Goal: Task Accomplishment & Management: Manage account settings

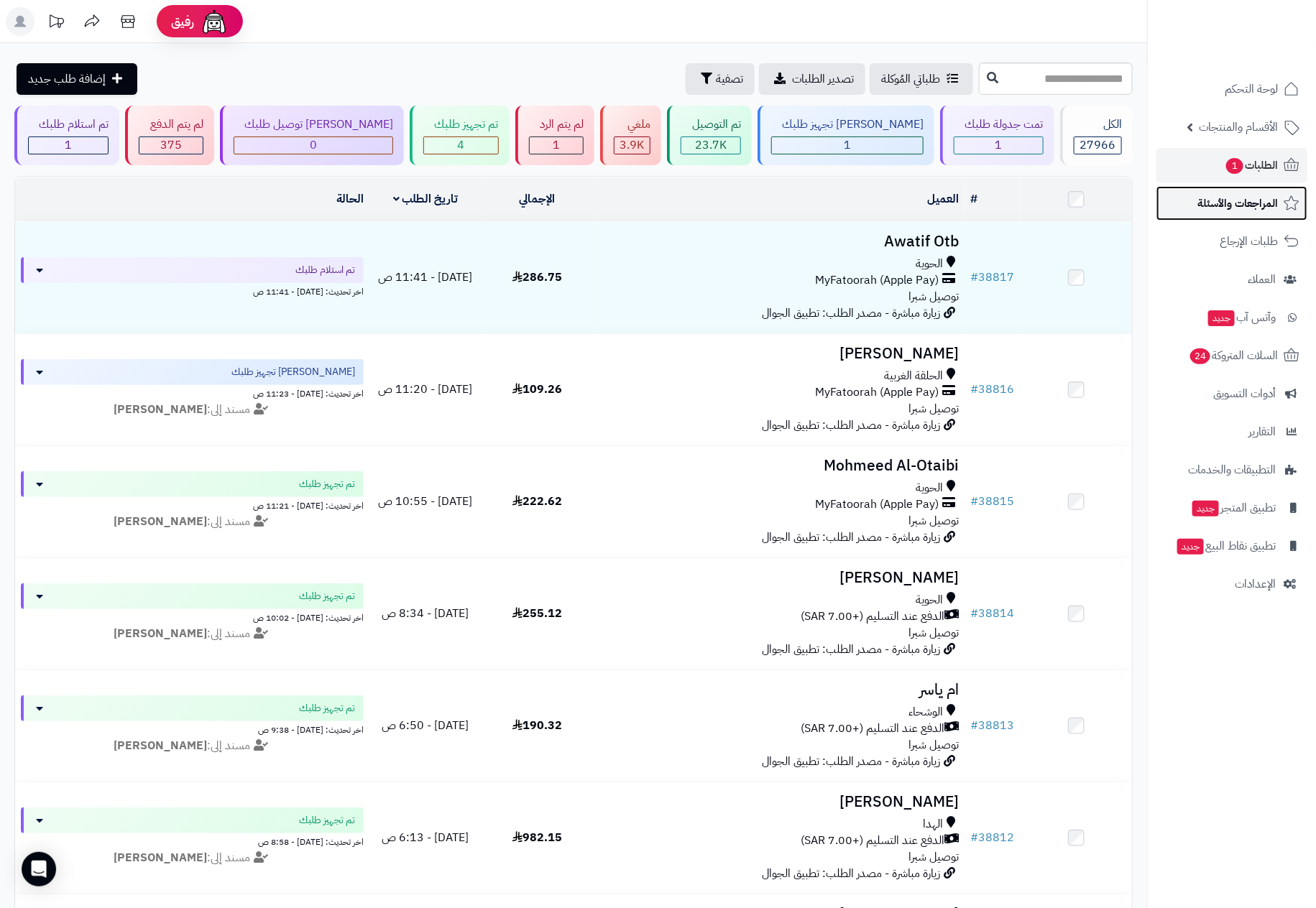
click at [1244, 201] on span "المراجعات والأسئلة" at bounding box center [1237, 203] width 80 height 20
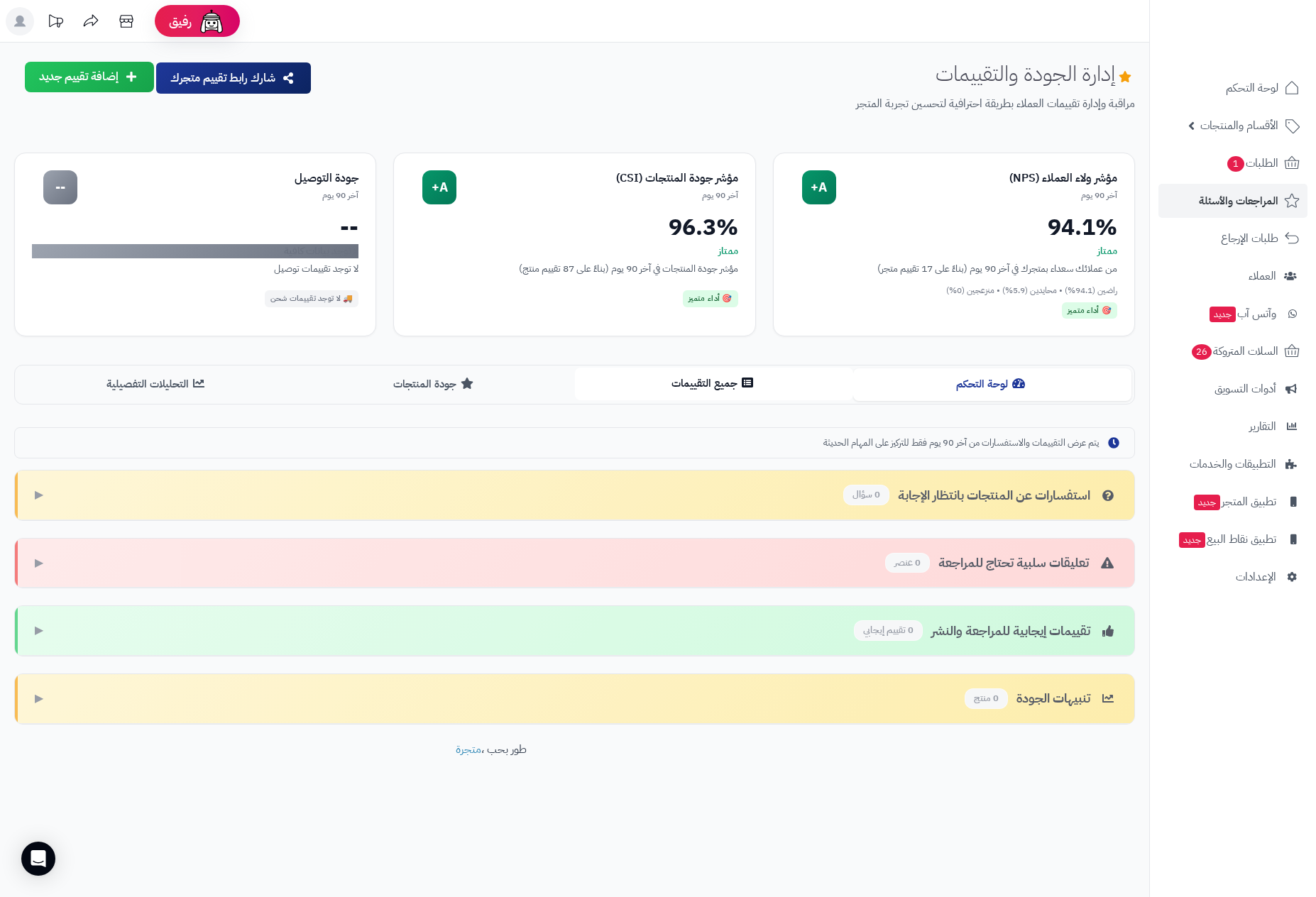
click at [700, 384] on button "جميع التقييمات" at bounding box center [714, 383] width 279 height 31
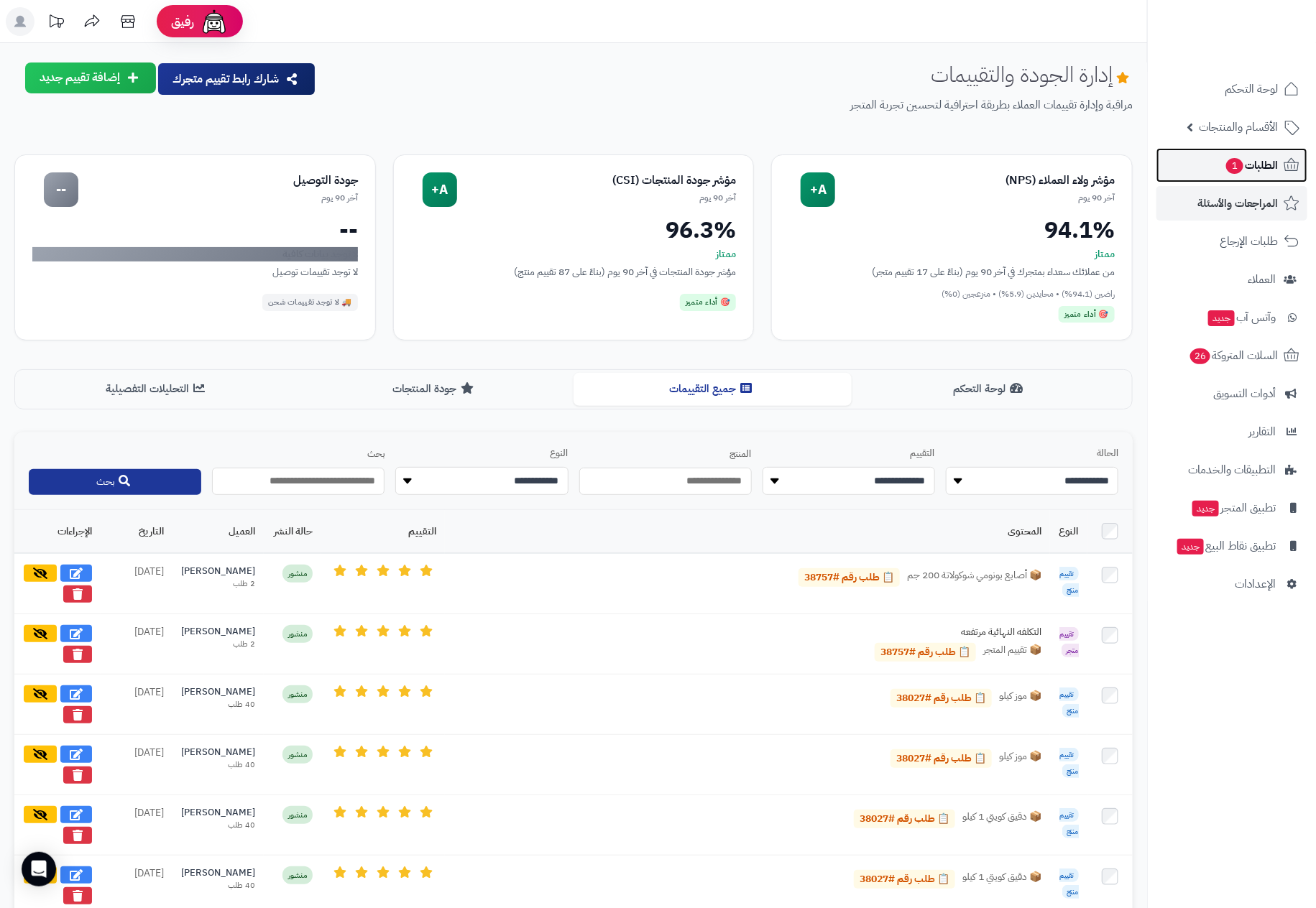
click at [1255, 161] on span "الطلبات 1" at bounding box center [1250, 165] width 53 height 20
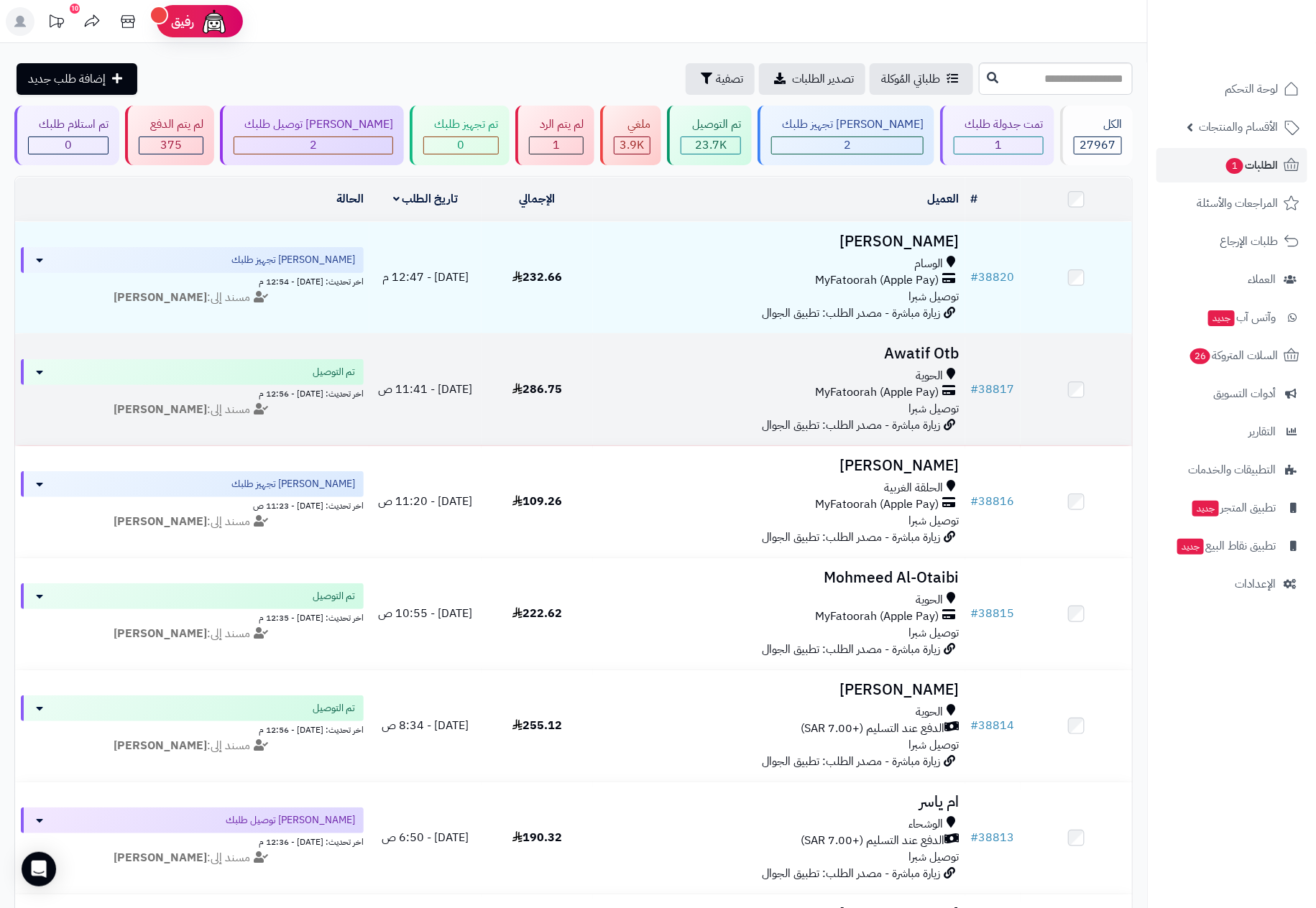
click at [833, 384] on span "MyFatoorah (Apple Pay)" at bounding box center [877, 392] width 124 height 16
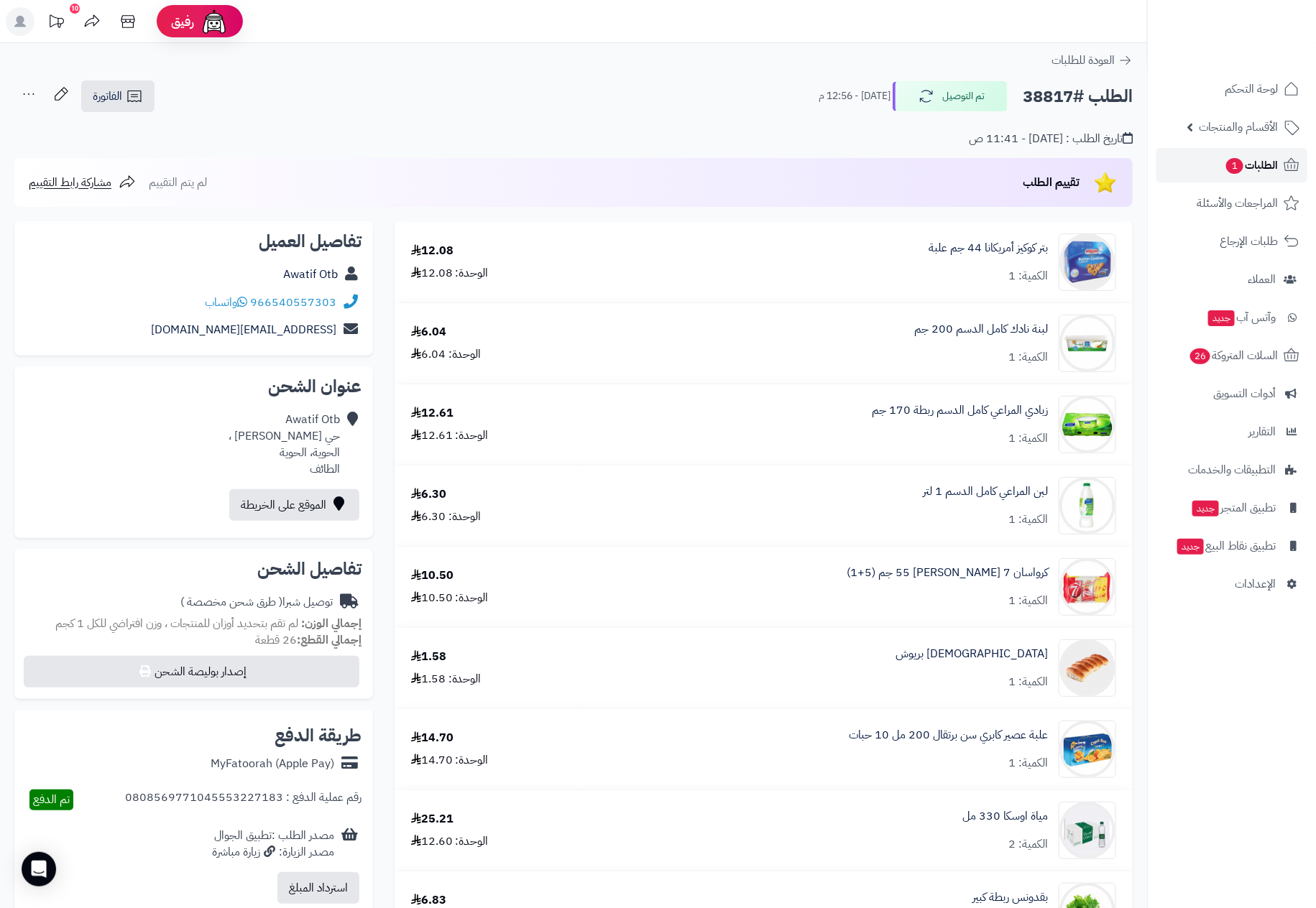
click at [1224, 160] on span "الطلبات 1" at bounding box center [1250, 165] width 53 height 20
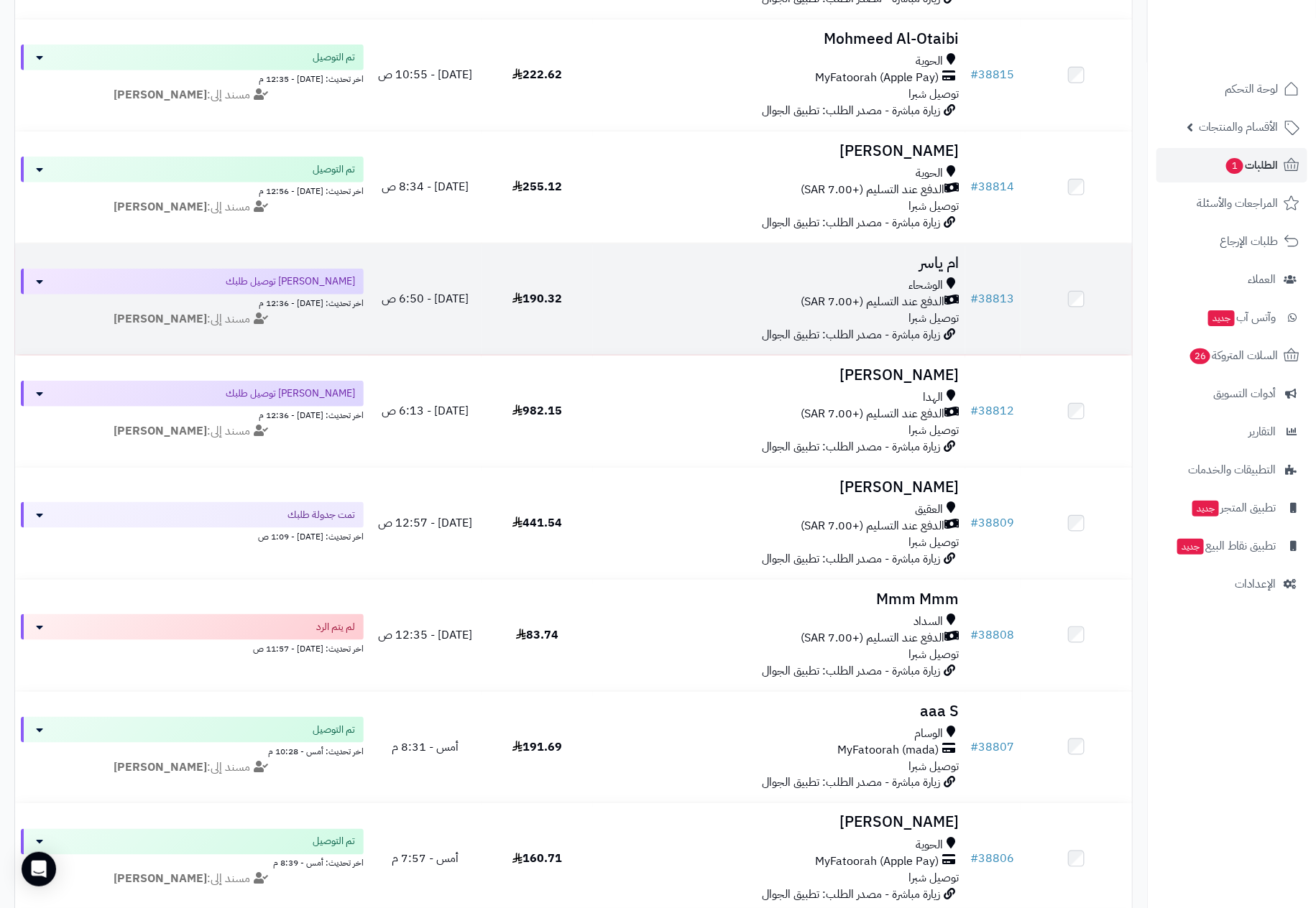
scroll to position [646, 0]
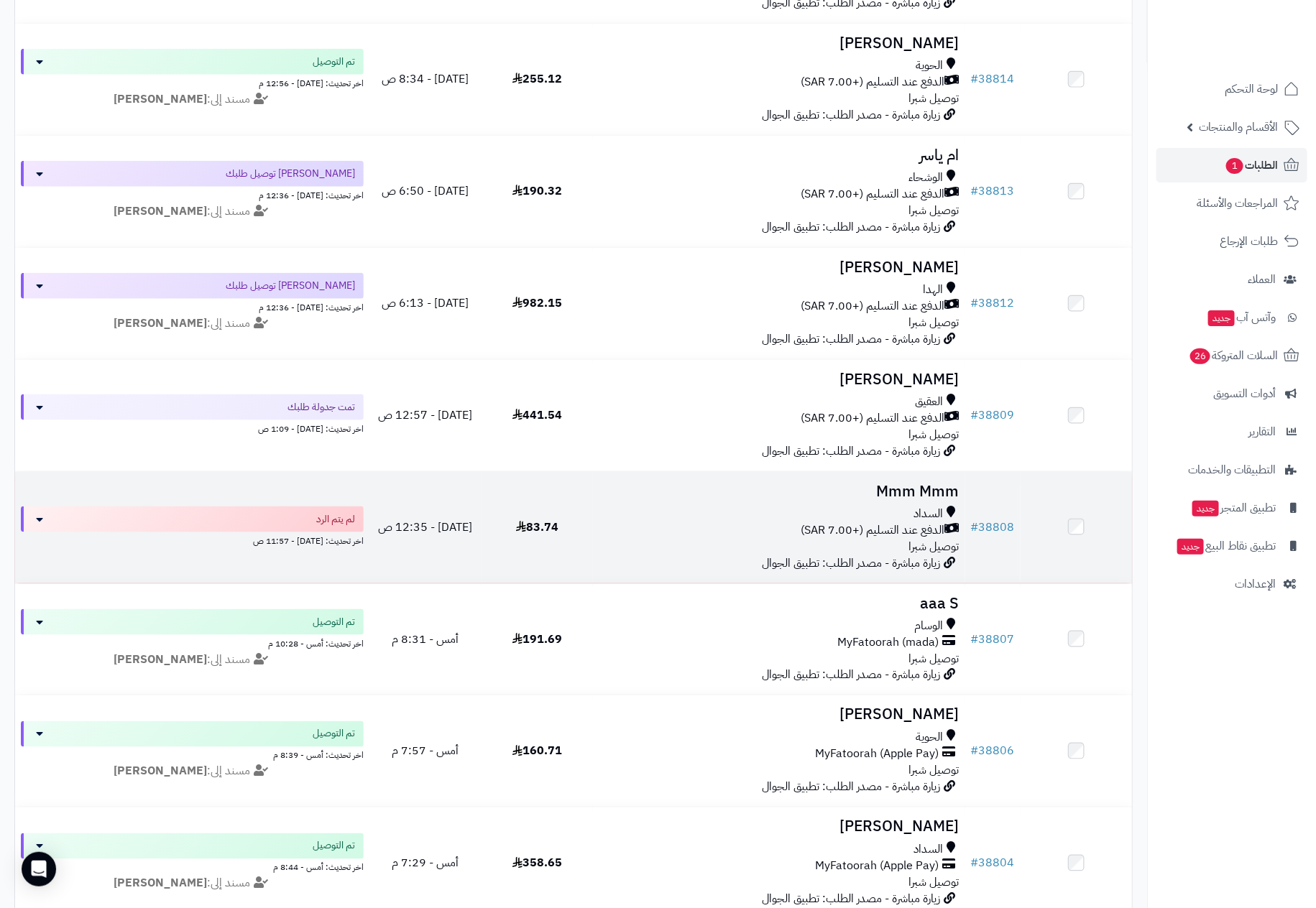
click at [831, 511] on div "السداد" at bounding box center [778, 514] width 360 height 16
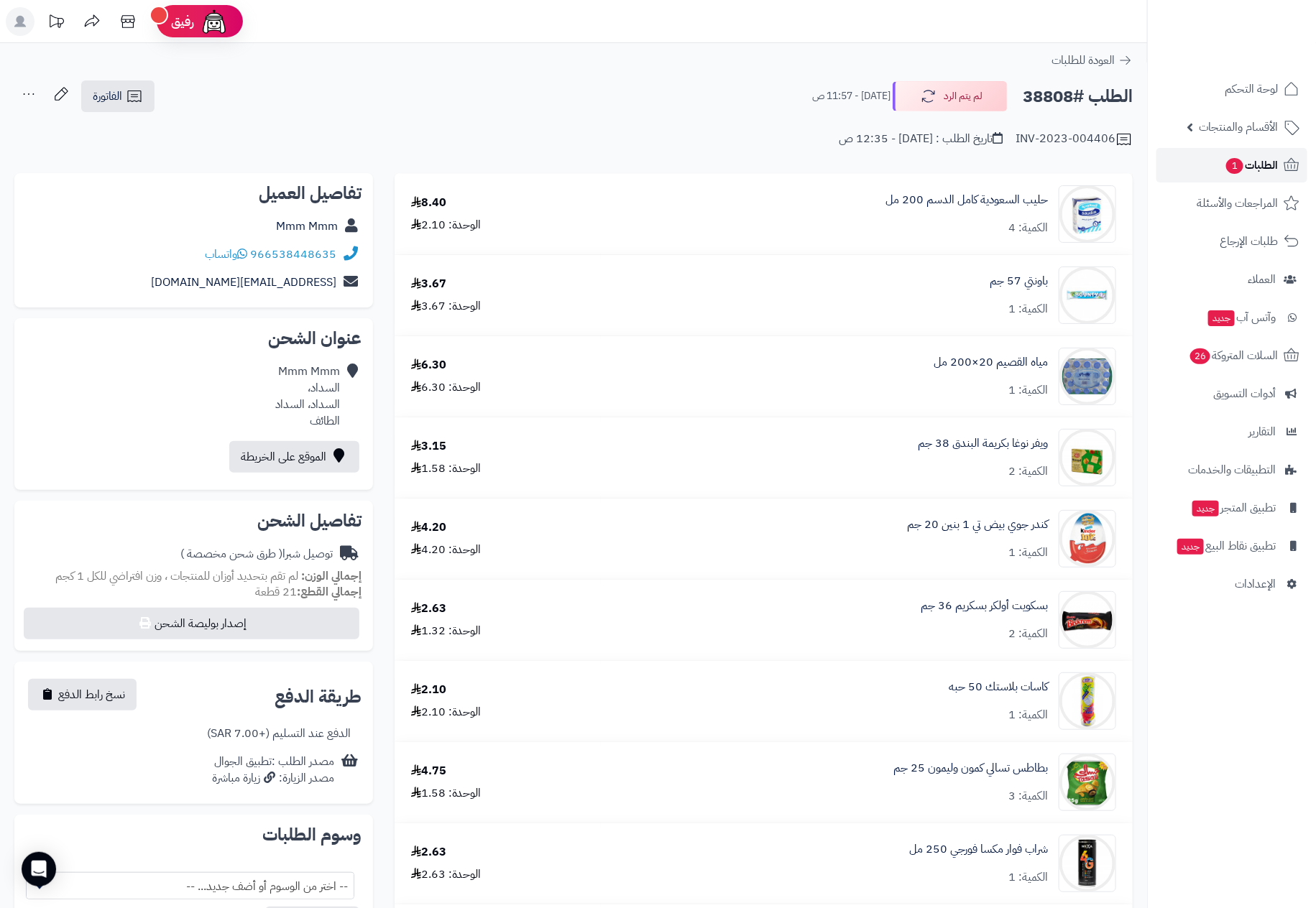
click at [1216, 158] on link "الطلبات 1" at bounding box center [1232, 165] width 151 height 35
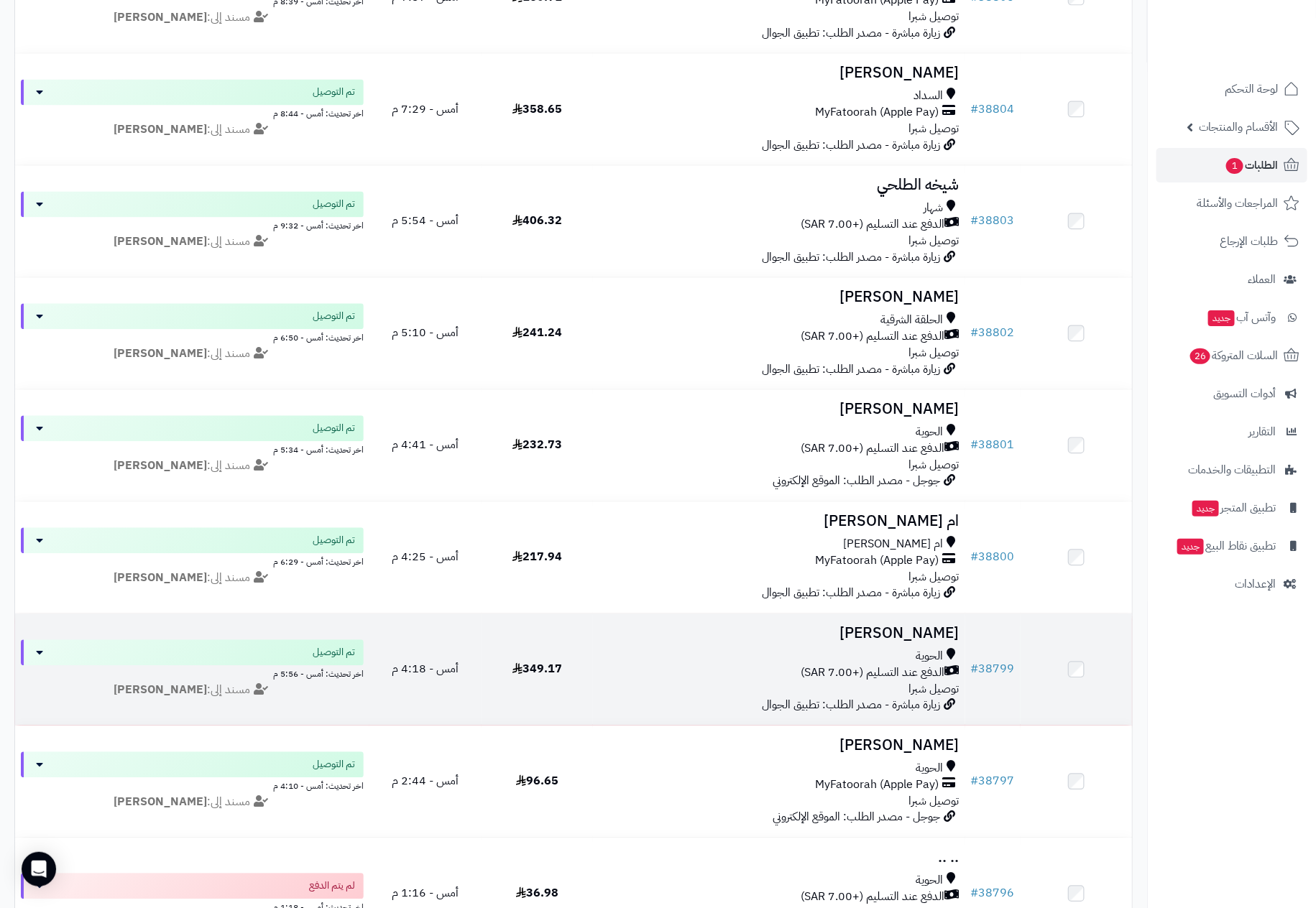
scroll to position [1724, 0]
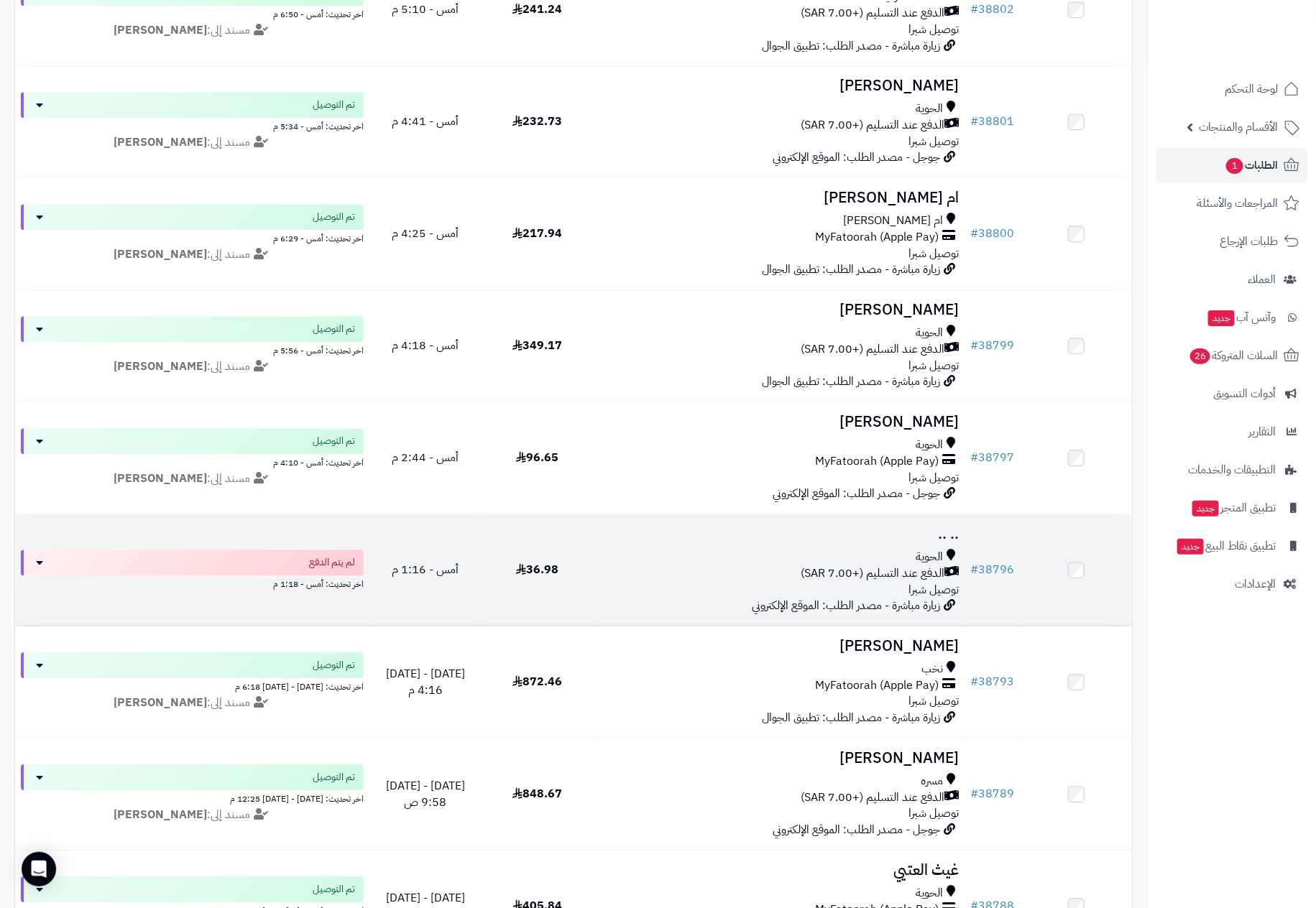
click at [833, 561] on div "الحوية" at bounding box center [778, 556] width 360 height 16
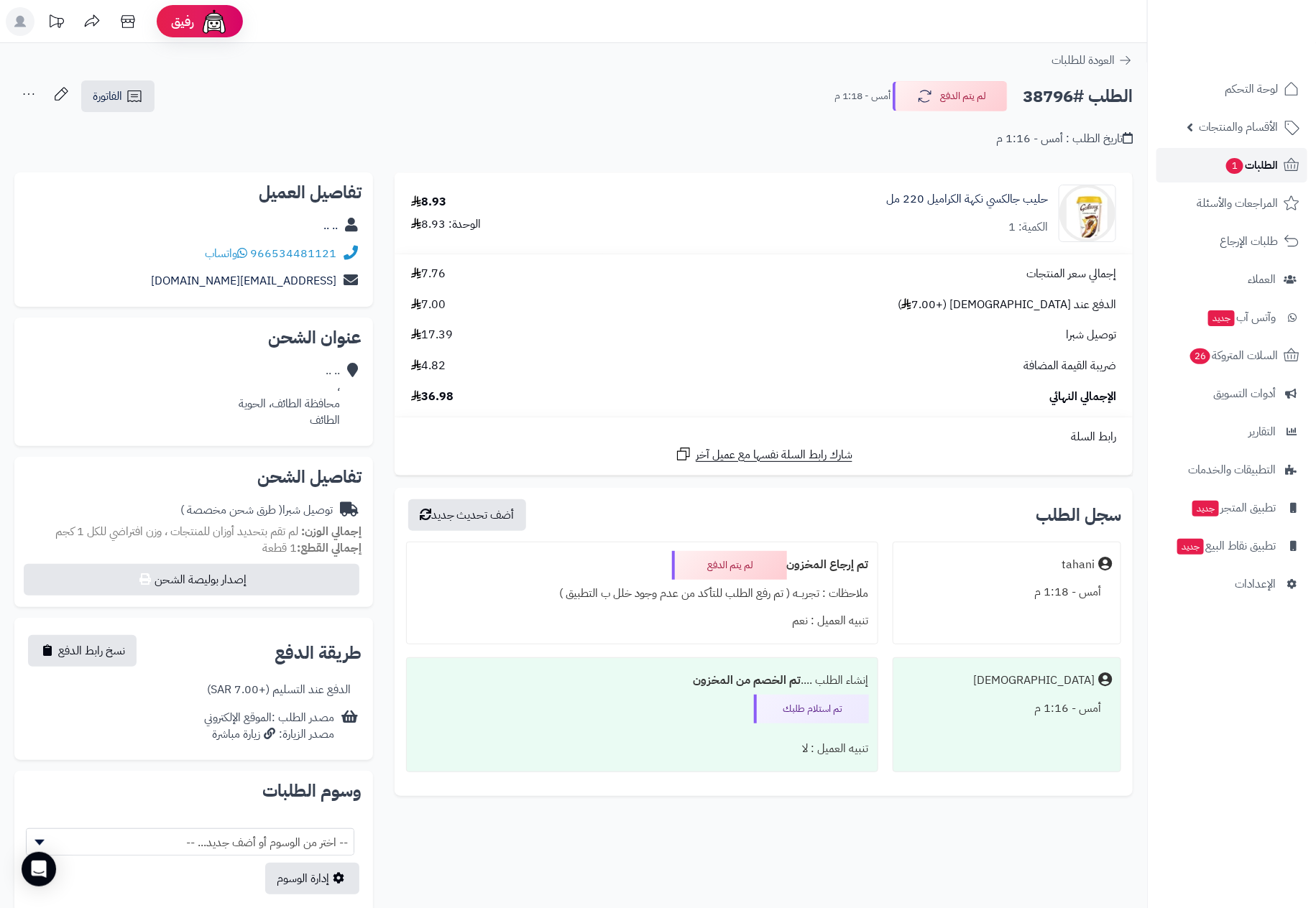
click at [1274, 164] on span "الطلبات 1" at bounding box center [1250, 165] width 53 height 20
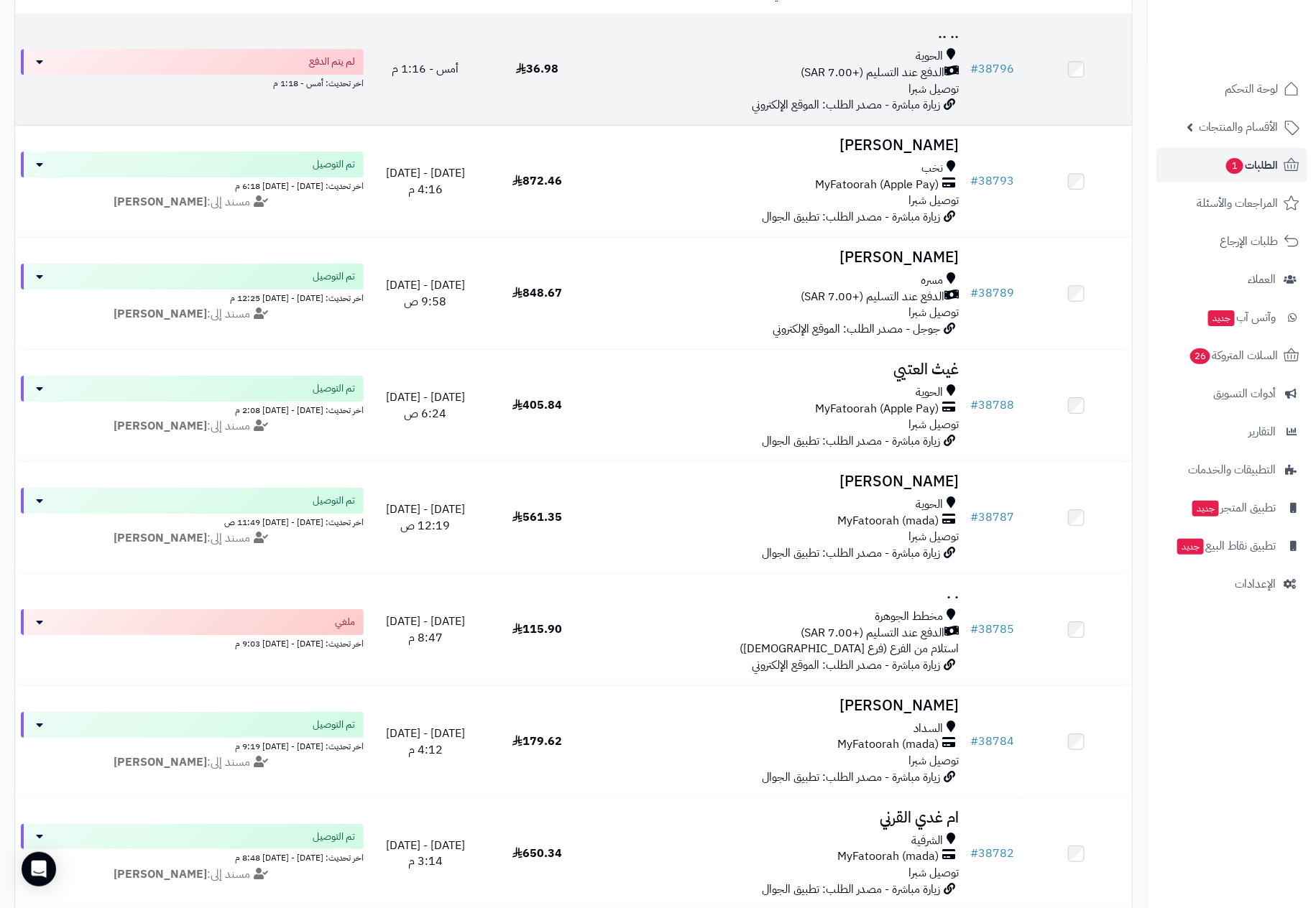
scroll to position [2263, 0]
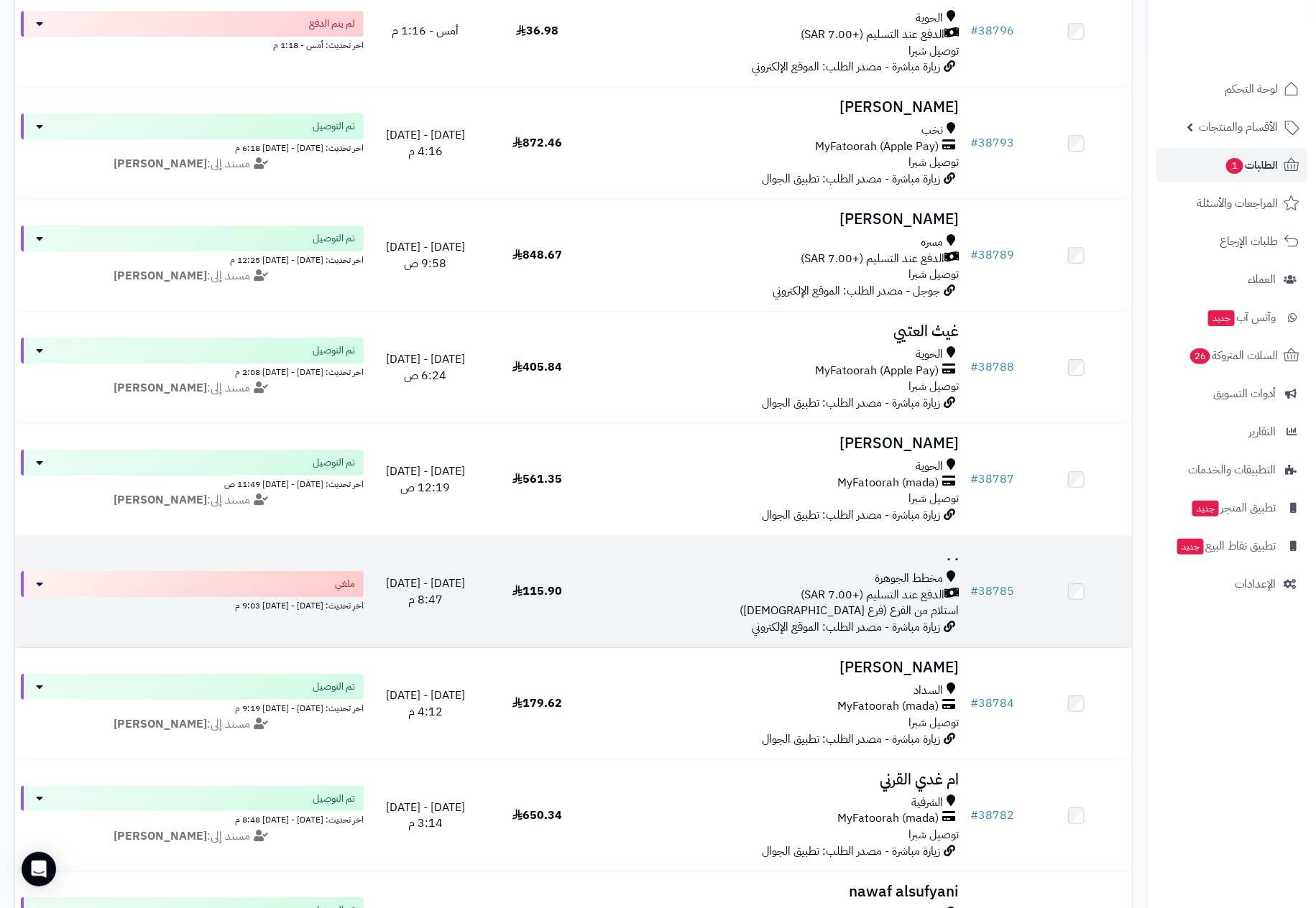
click at [820, 587] on div "مخطط الجوهرة" at bounding box center [778, 578] width 360 height 16
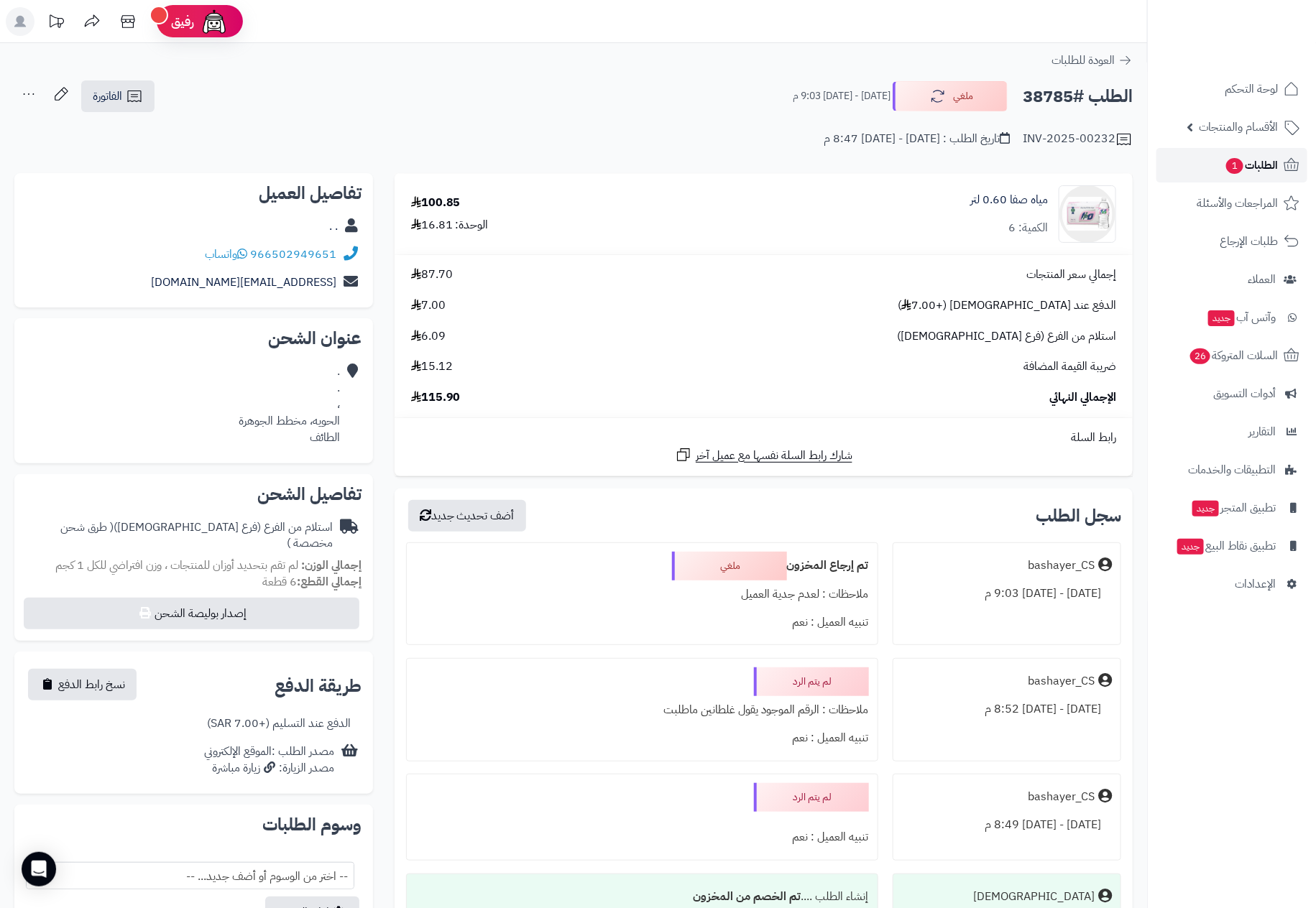
click at [1221, 164] on link "الطلبات 1" at bounding box center [1232, 165] width 151 height 35
